Goal: Find specific page/section: Find specific page/section

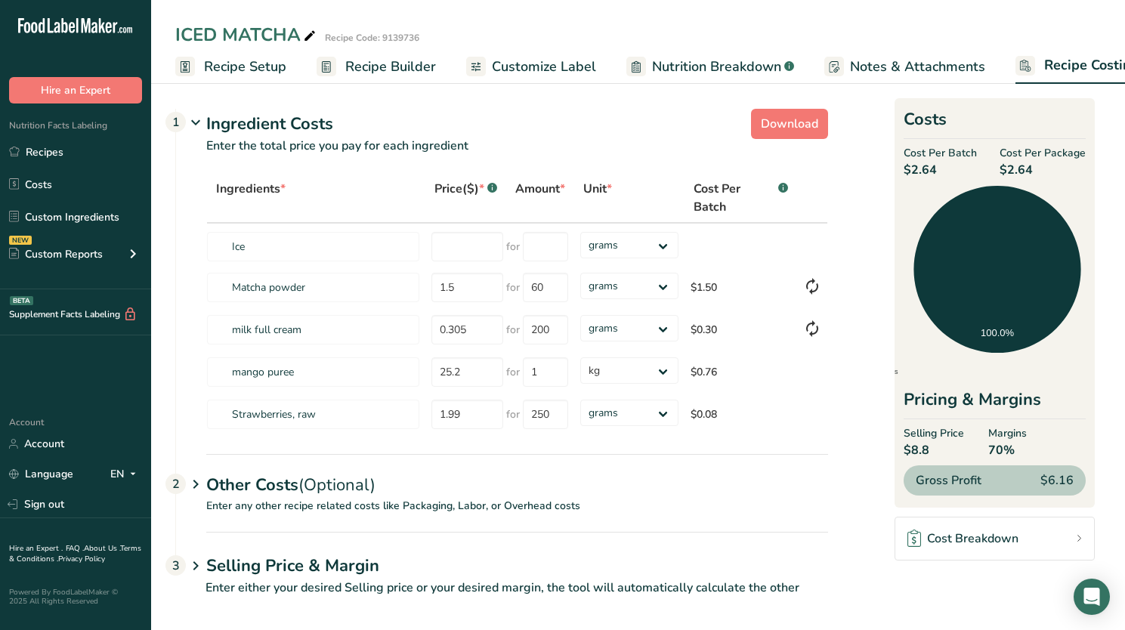
select select "1"
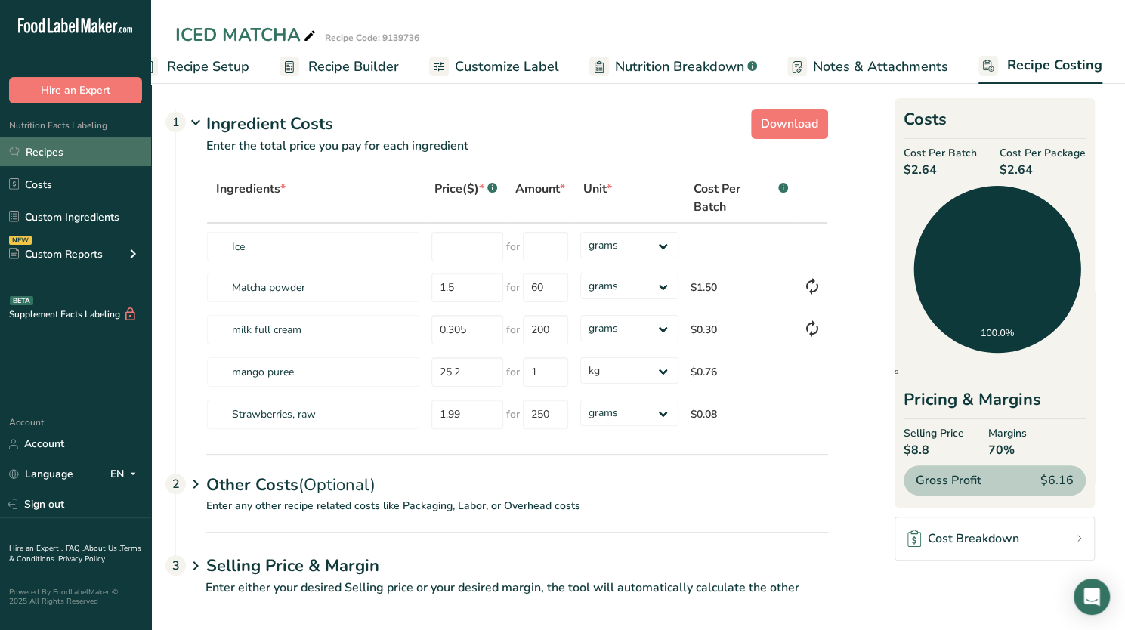
drag, startPoint x: 0, startPoint y: 0, endPoint x: 73, endPoint y: 152, distance: 168.6
click at [73, 152] on link "Recipes" at bounding box center [75, 151] width 151 height 29
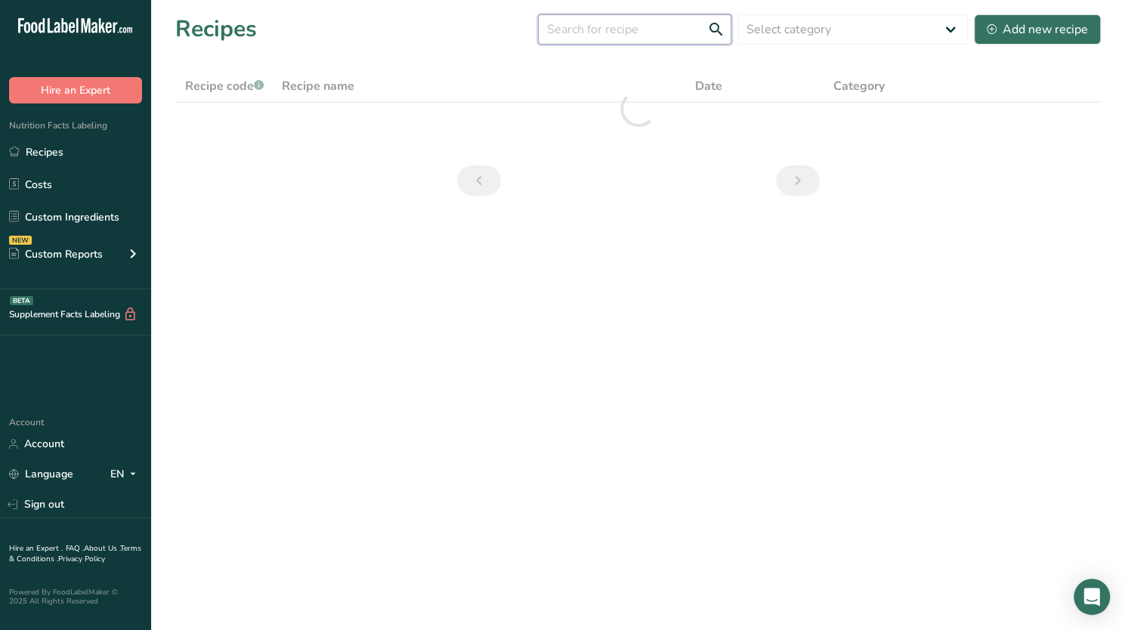
click at [653, 29] on input "text" at bounding box center [634, 29] width 193 height 30
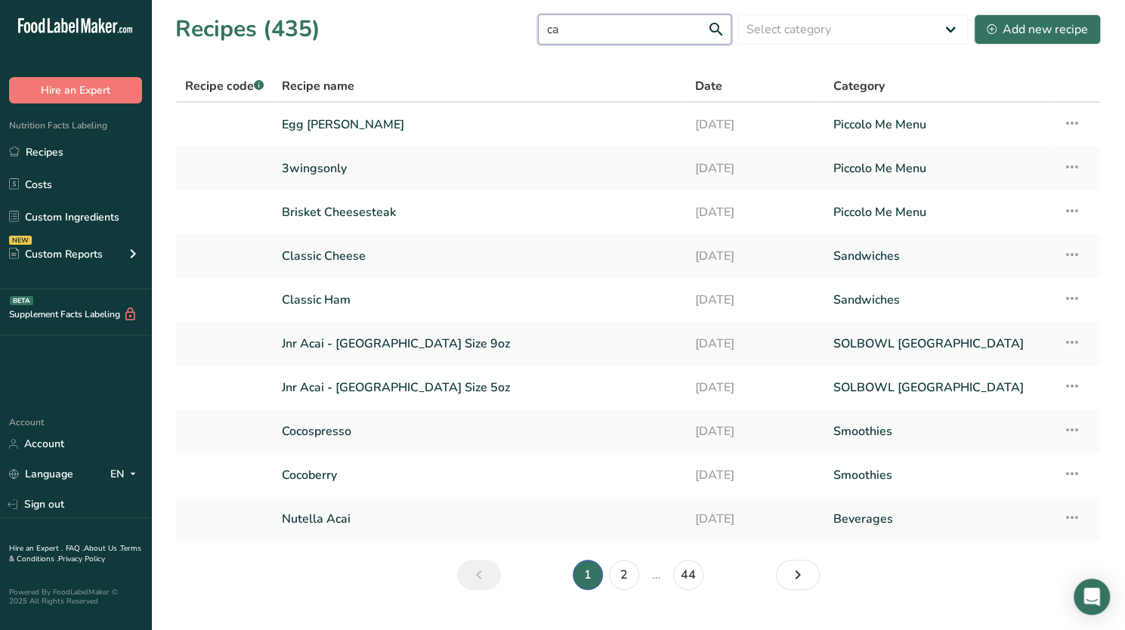
type input "c"
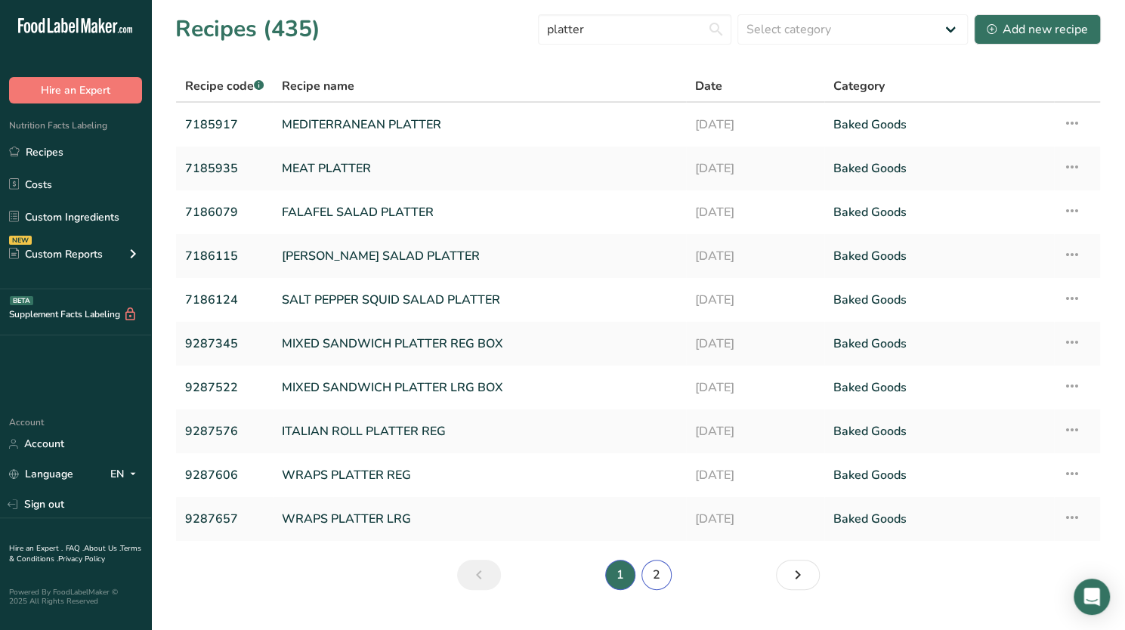
click at [649, 569] on link "2" at bounding box center [656, 575] width 30 height 30
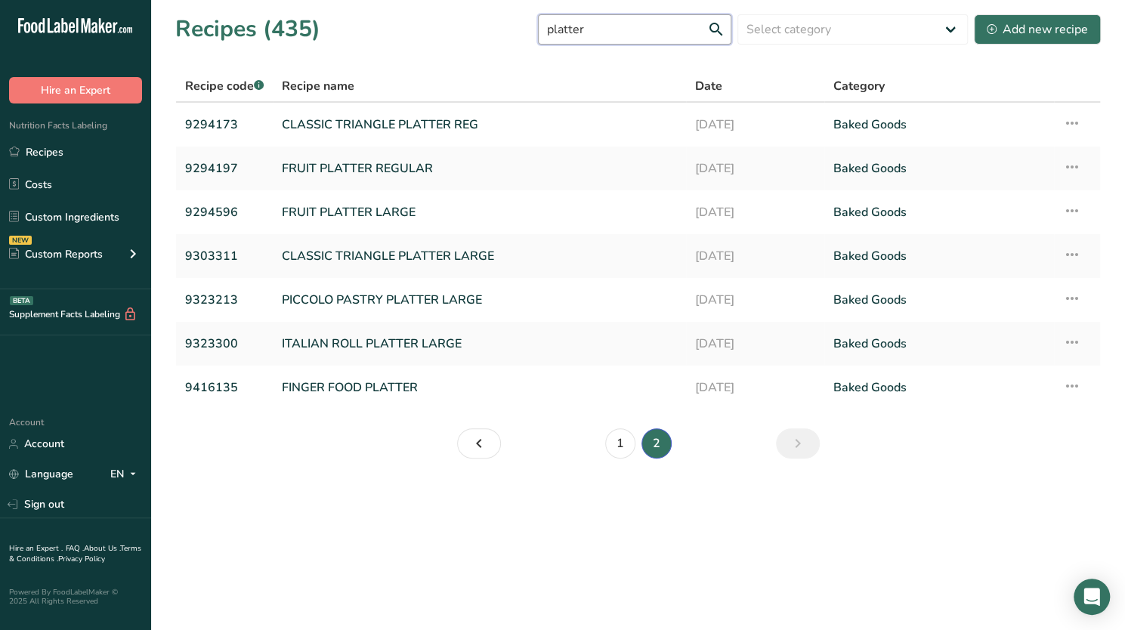
click at [619, 36] on input "platter" at bounding box center [634, 29] width 193 height 30
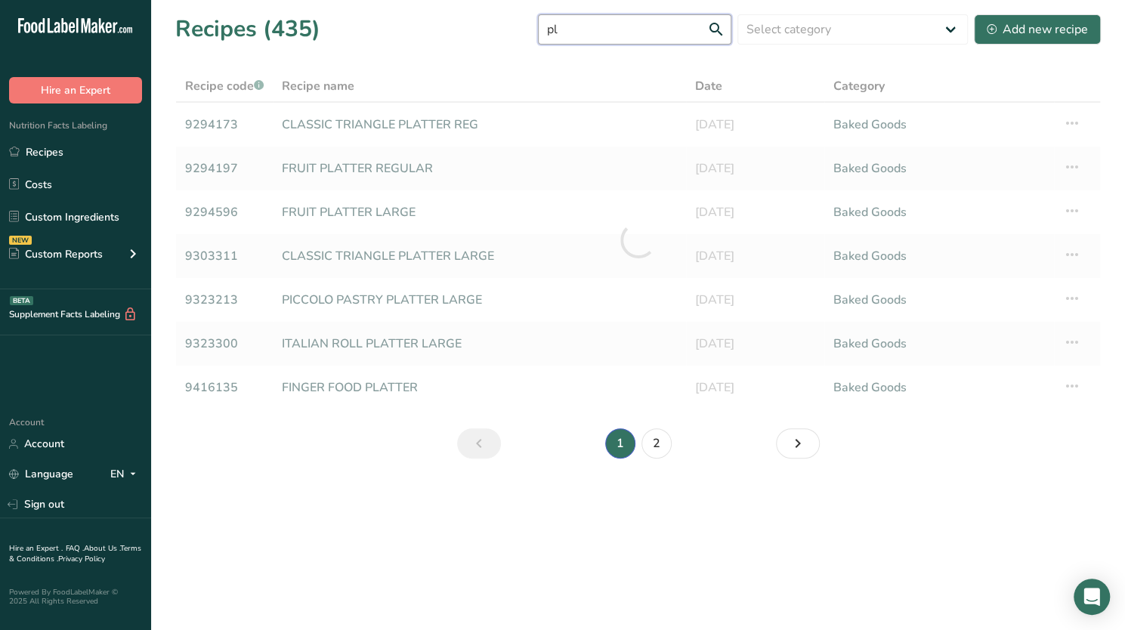
type input "p"
type input "fruit cups"
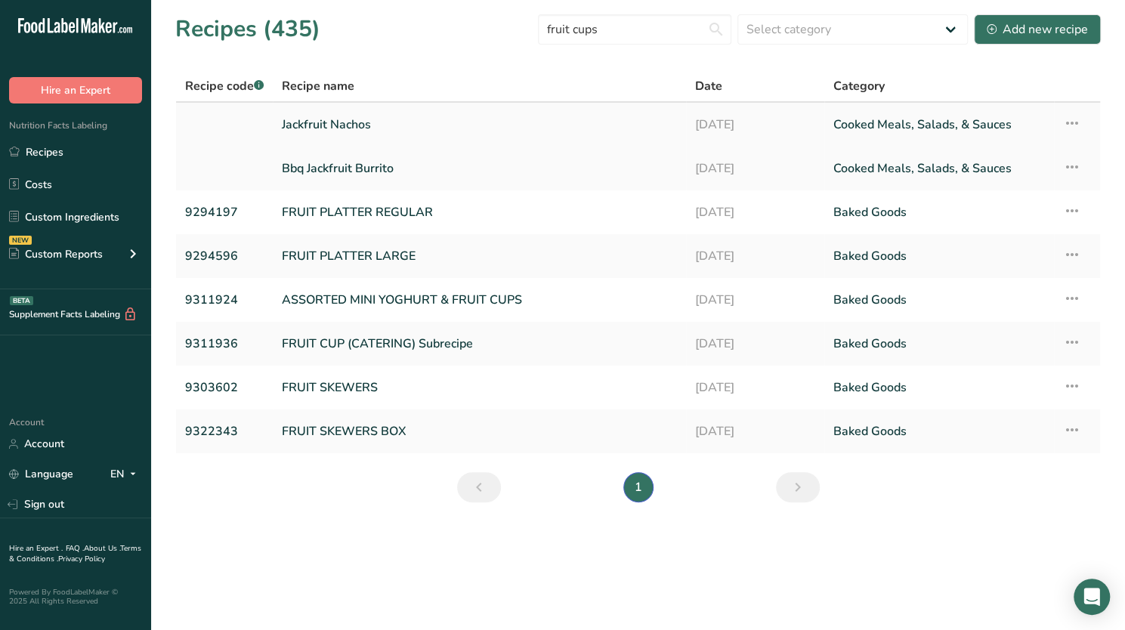
click at [479, 122] on link "Jackfruit Nachos" at bounding box center [479, 125] width 395 height 32
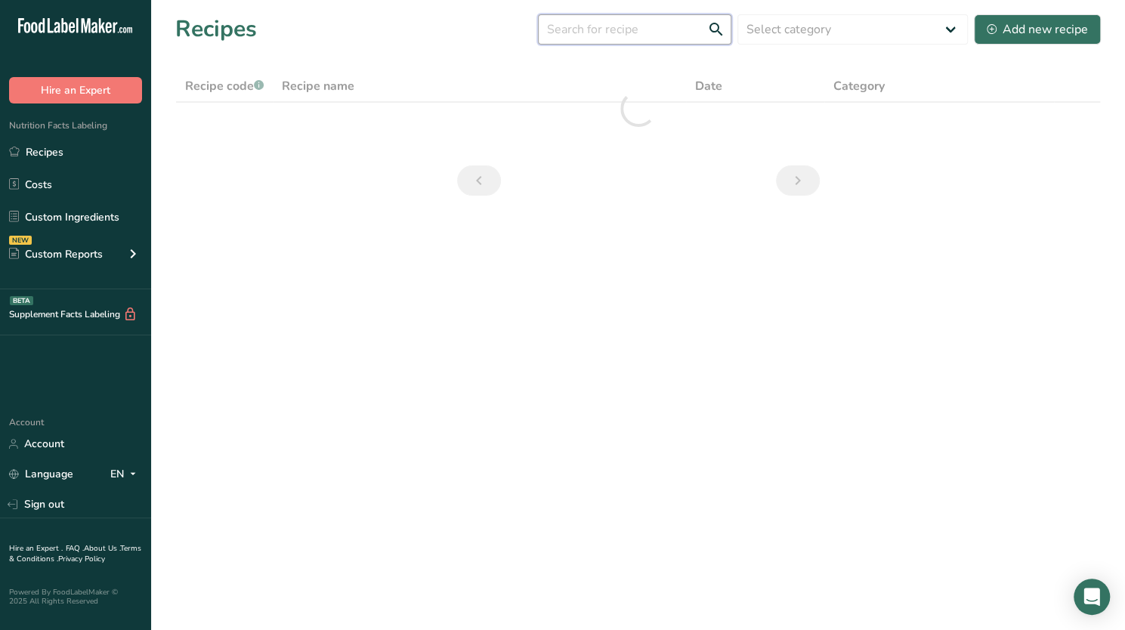
click at [618, 32] on input "text" at bounding box center [634, 29] width 193 height 30
type input "fruit cups"
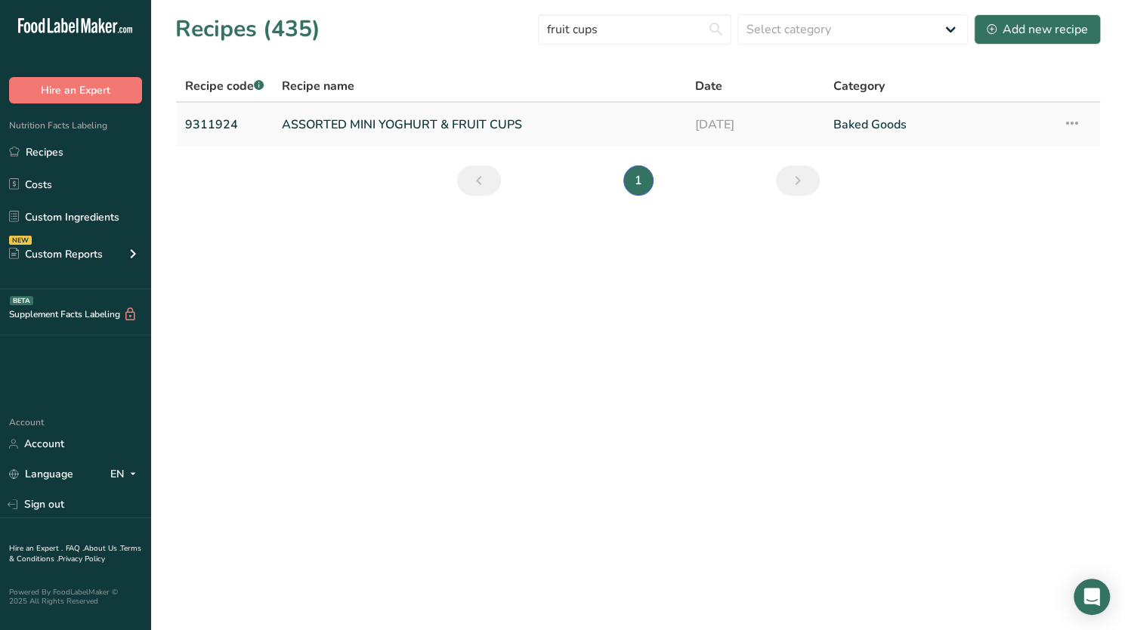
click at [482, 122] on link "ASSORTED MINI YOGHURT & FRUIT CUPS" at bounding box center [479, 125] width 395 height 32
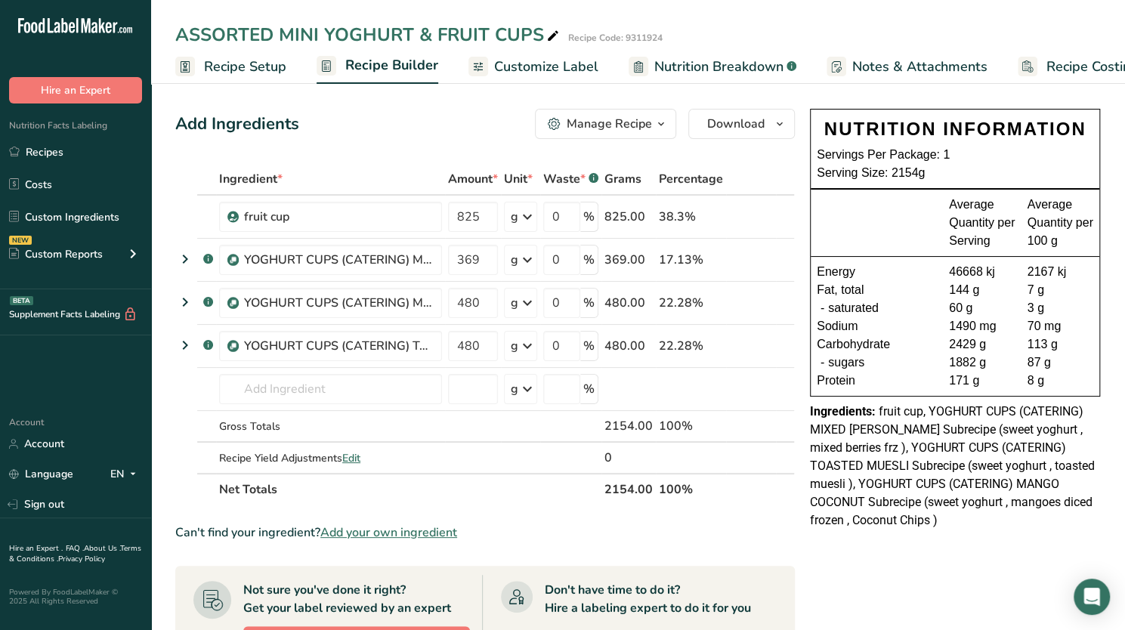
click at [1054, 66] on span "Recipe Costing" at bounding box center [1092, 67] width 92 height 20
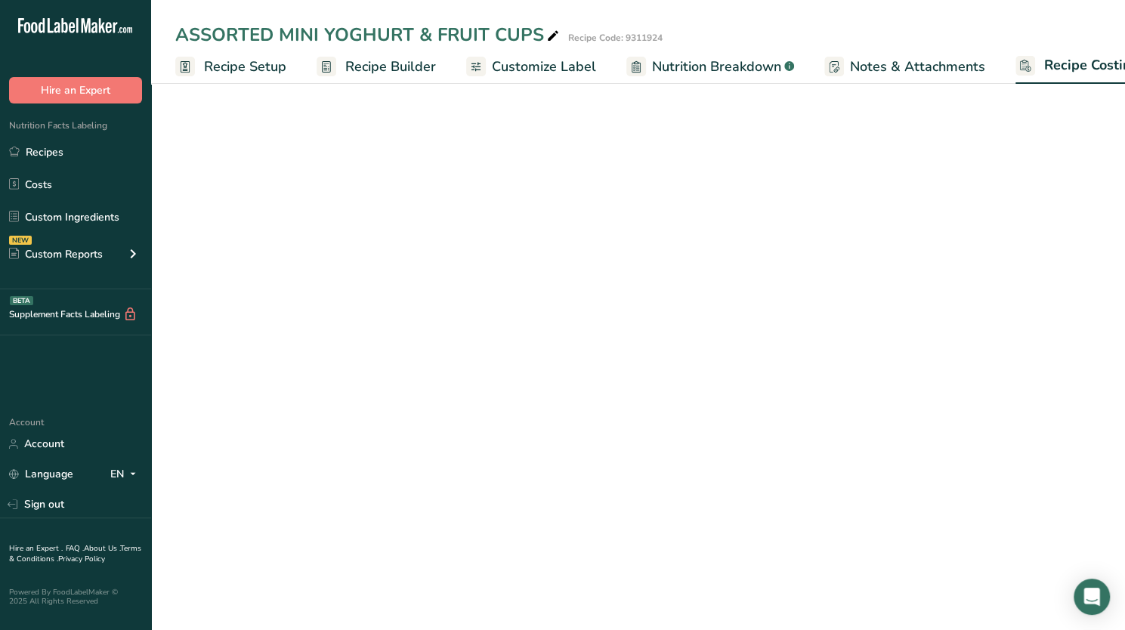
scroll to position [0, 37]
